Goal: Transaction & Acquisition: Book appointment/travel/reservation

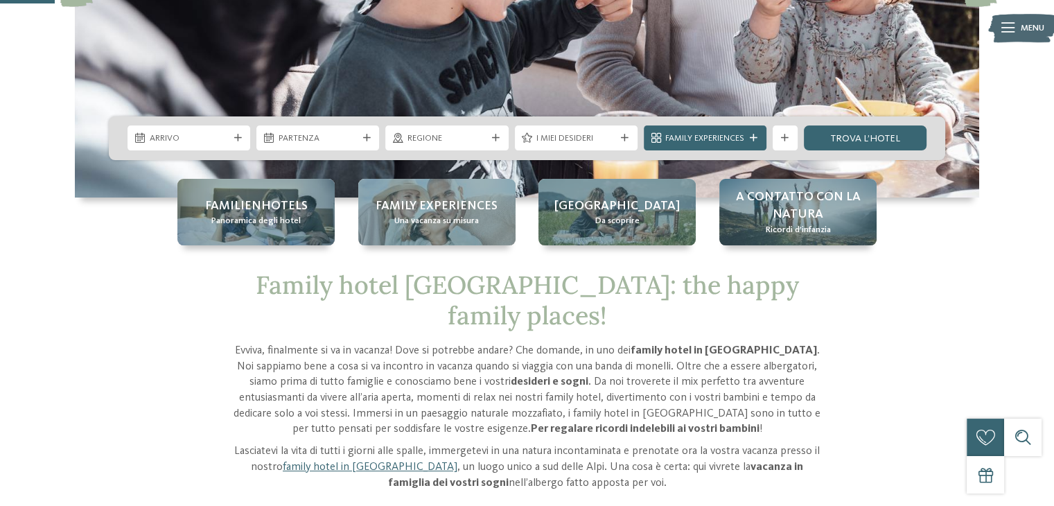
click at [619, 142] on div "I miei desideri" at bounding box center [576, 137] width 123 height 25
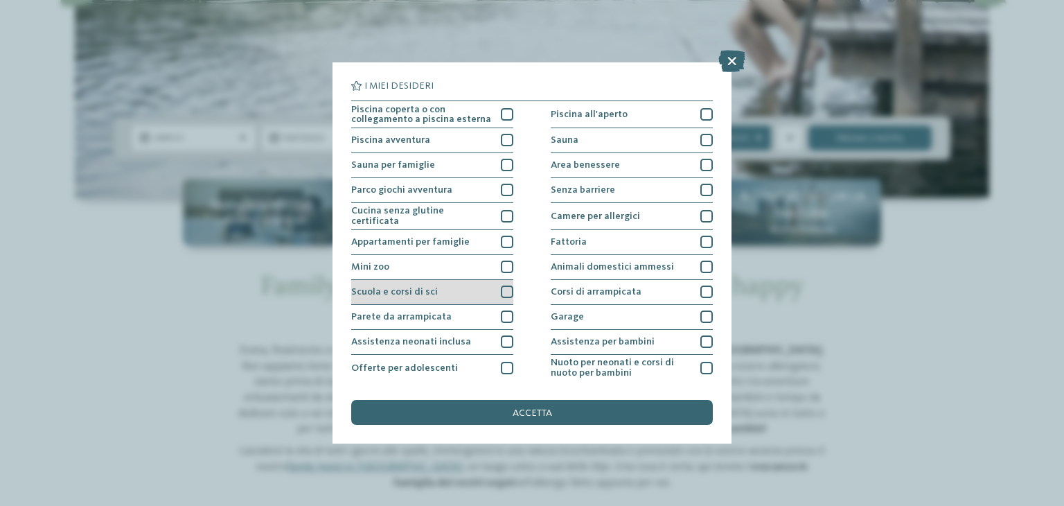
click at [506, 289] on div at bounding box center [507, 291] width 12 height 12
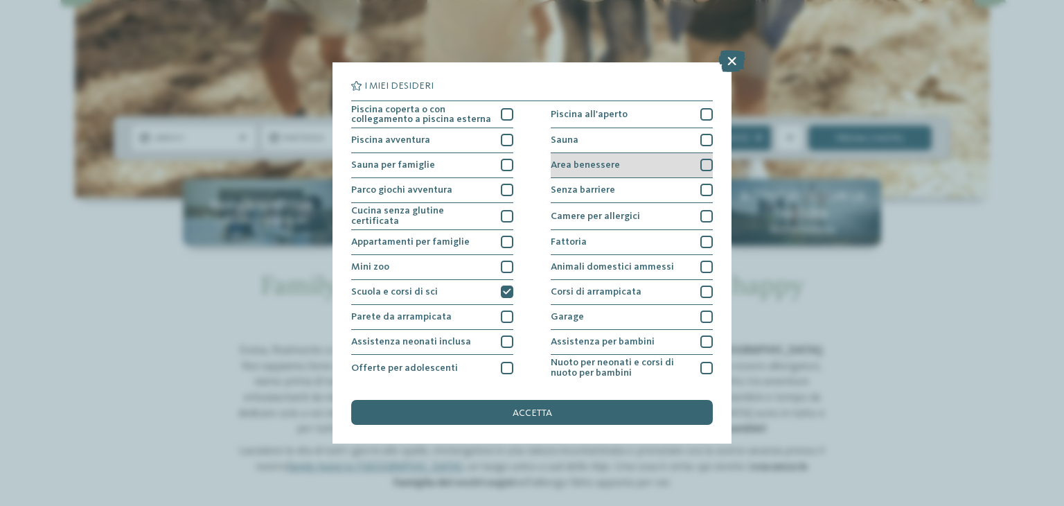
click at [700, 161] on div at bounding box center [706, 165] width 12 height 12
click at [534, 409] on span "accetta" at bounding box center [532, 413] width 39 height 10
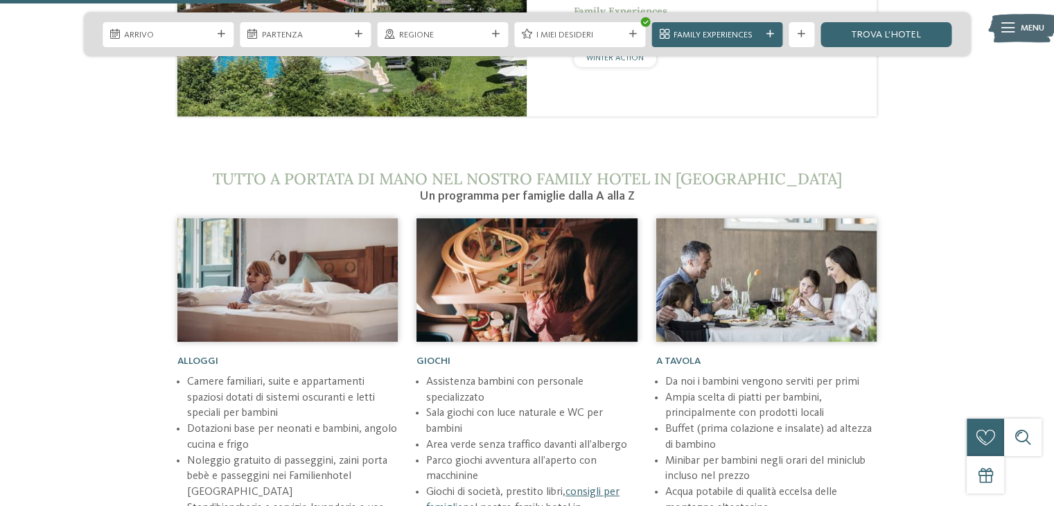
scroll to position [1247, 0]
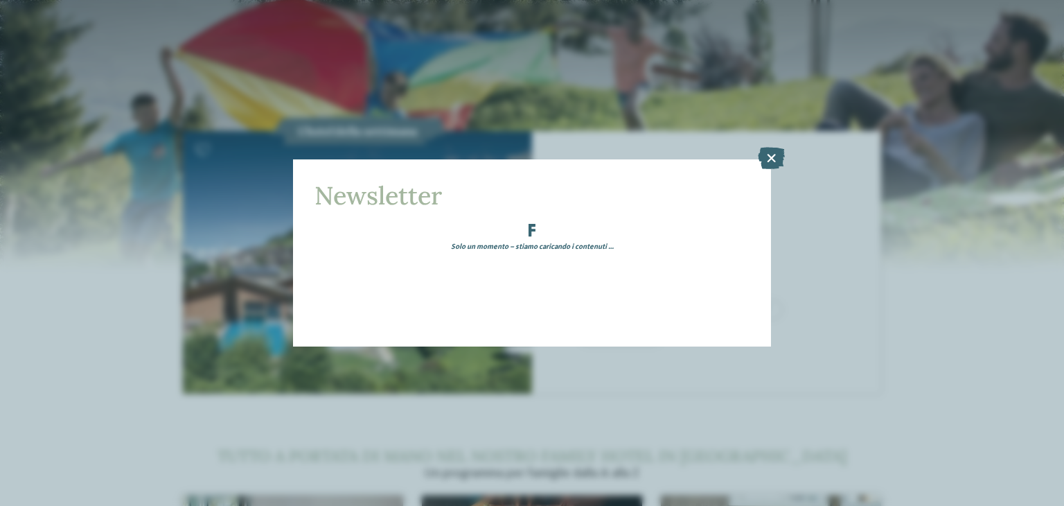
click at [761, 158] on icon at bounding box center [771, 158] width 27 height 22
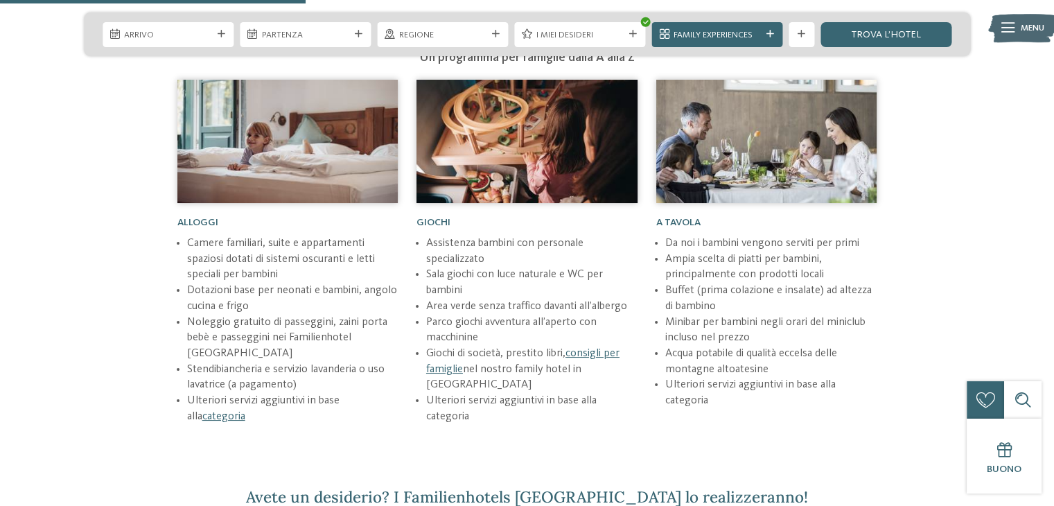
scroll to position [2078, 0]
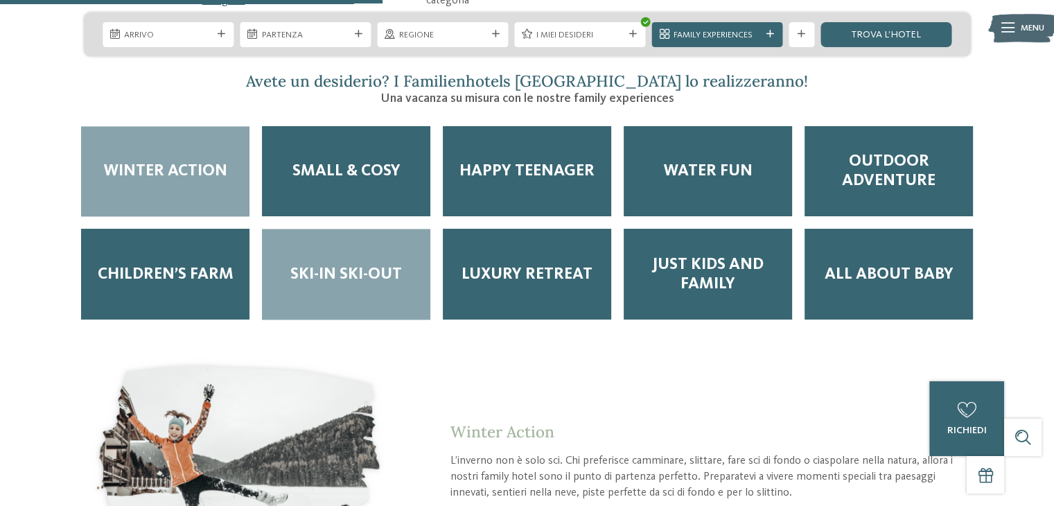
click at [391, 265] on span "Ski-in ski-out" at bounding box center [346, 274] width 112 height 19
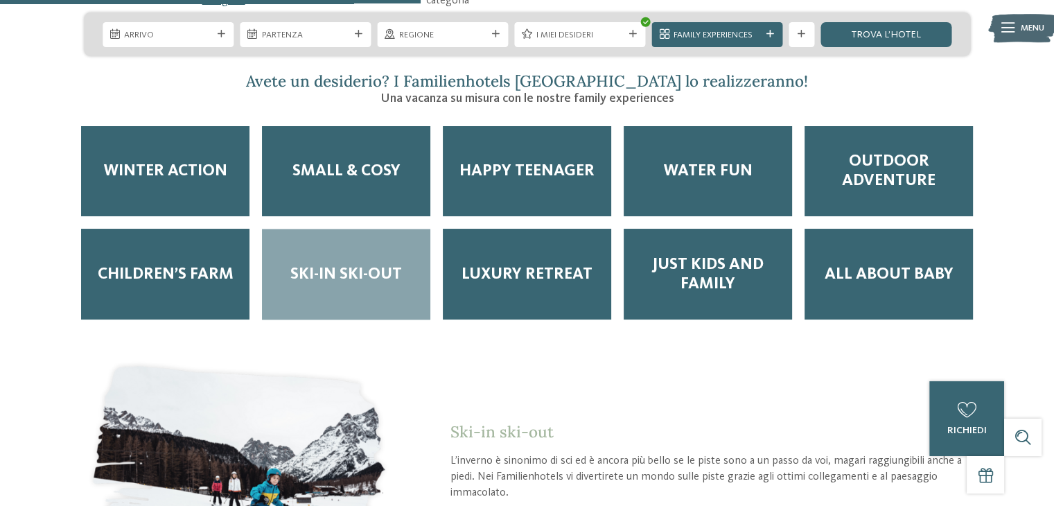
scroll to position [2355, 0]
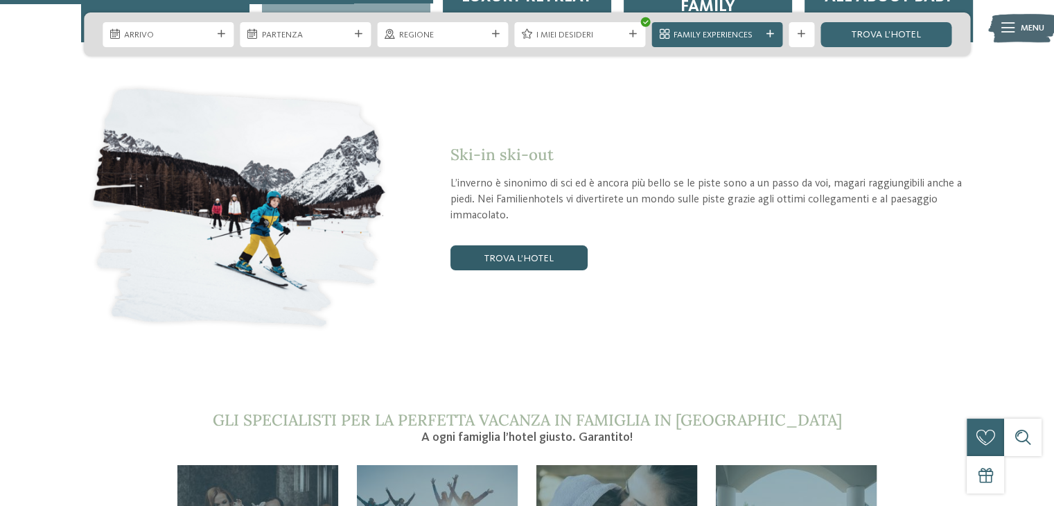
click at [506, 245] on link "trova l’hotel" at bounding box center [518, 257] width 137 height 25
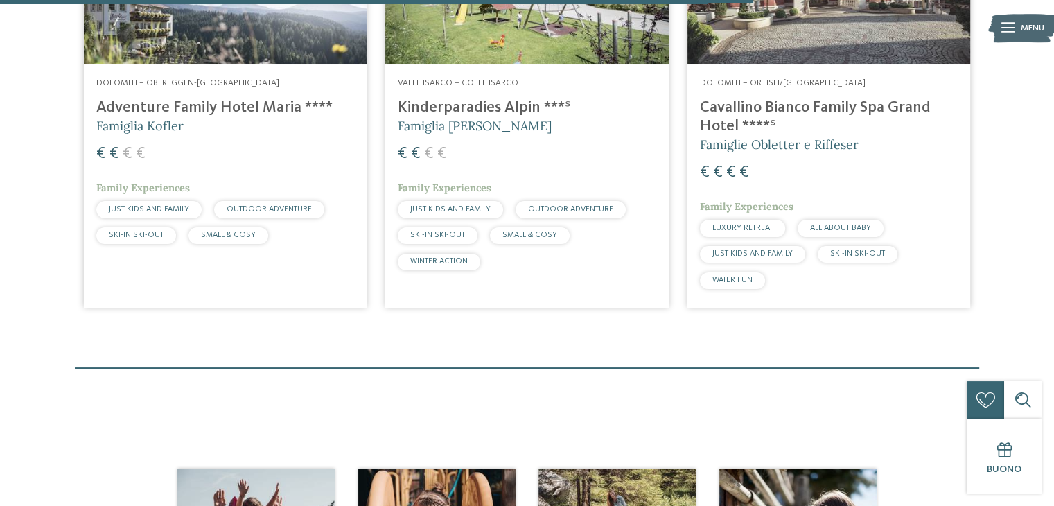
scroll to position [1248, 0]
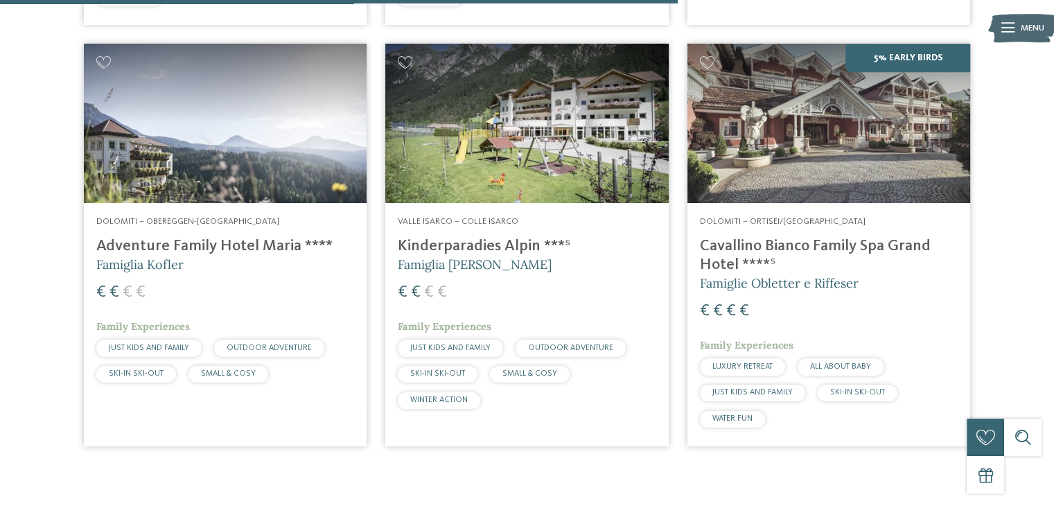
click at [477, 245] on h4 "Kinderparadies Alpin ***ˢ" at bounding box center [527, 246] width 258 height 19
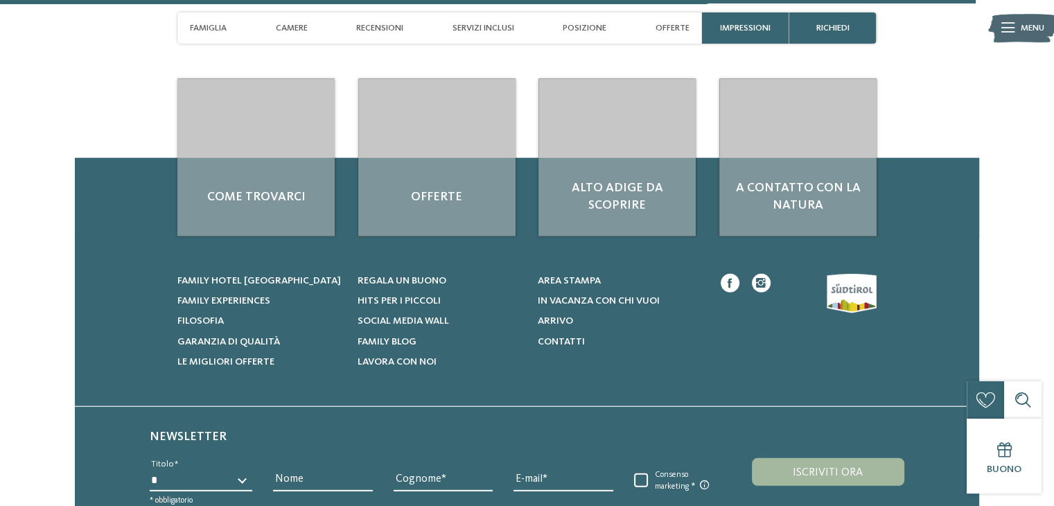
scroll to position [3602, 0]
